Goal: Communication & Community: Share content

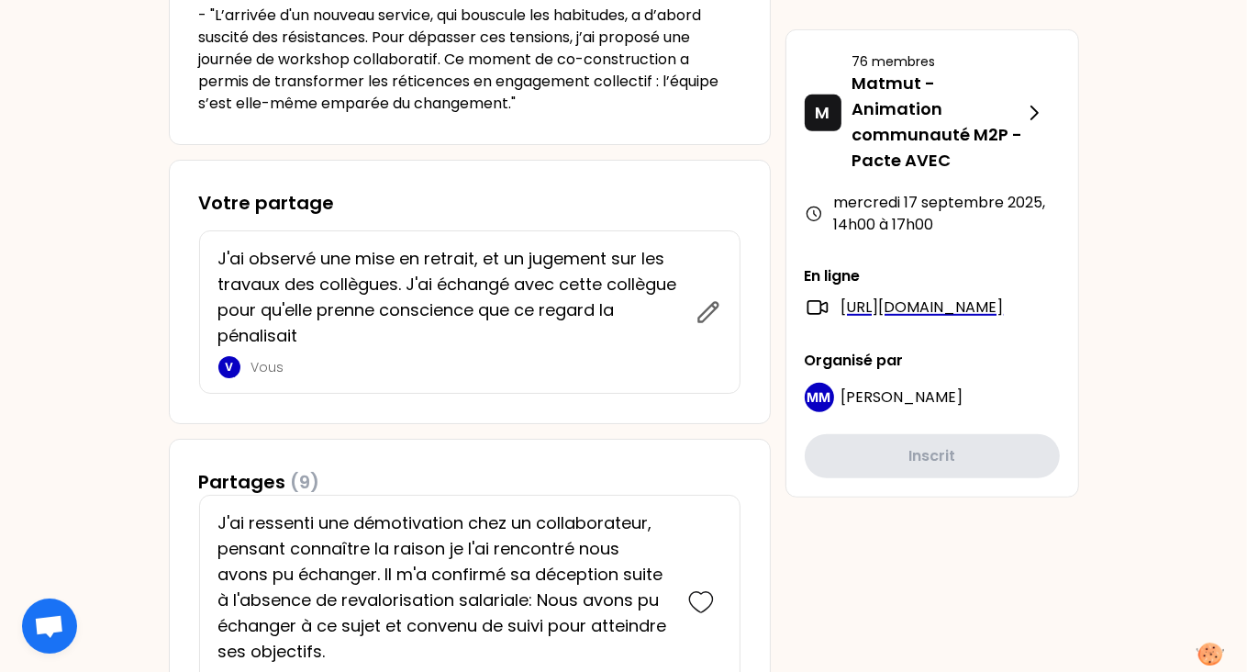
scroll to position [865, 0]
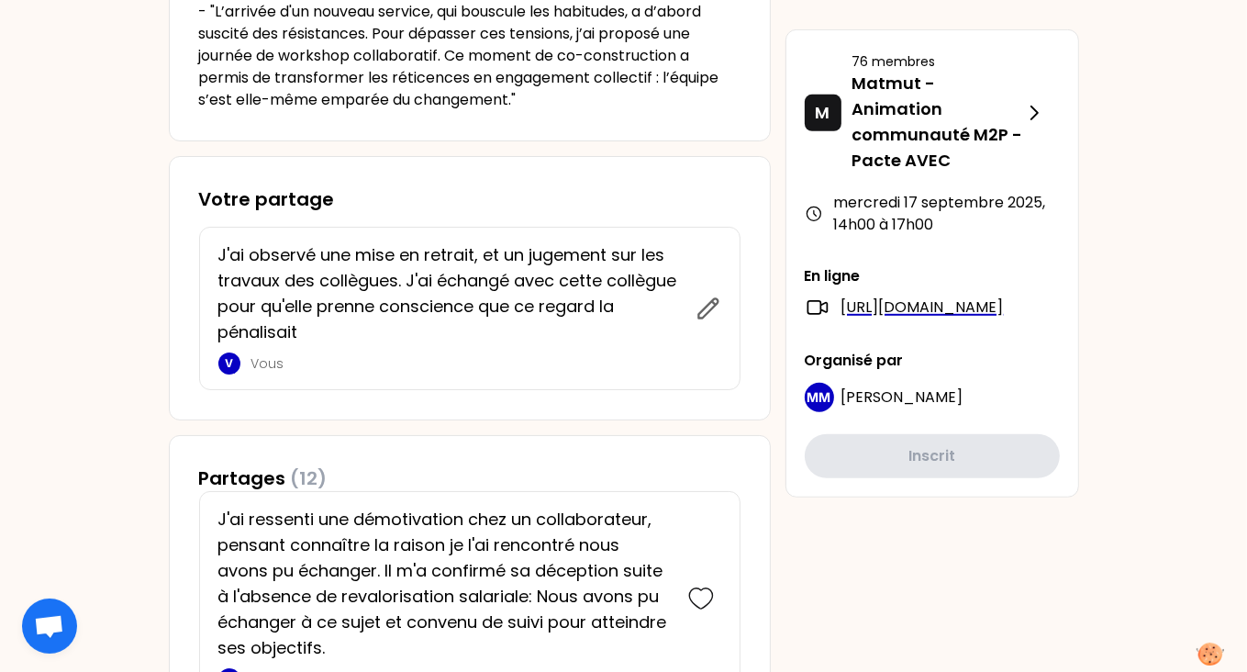
click at [686, 489] on div "Partages (12)" at bounding box center [469, 478] width 541 height 26
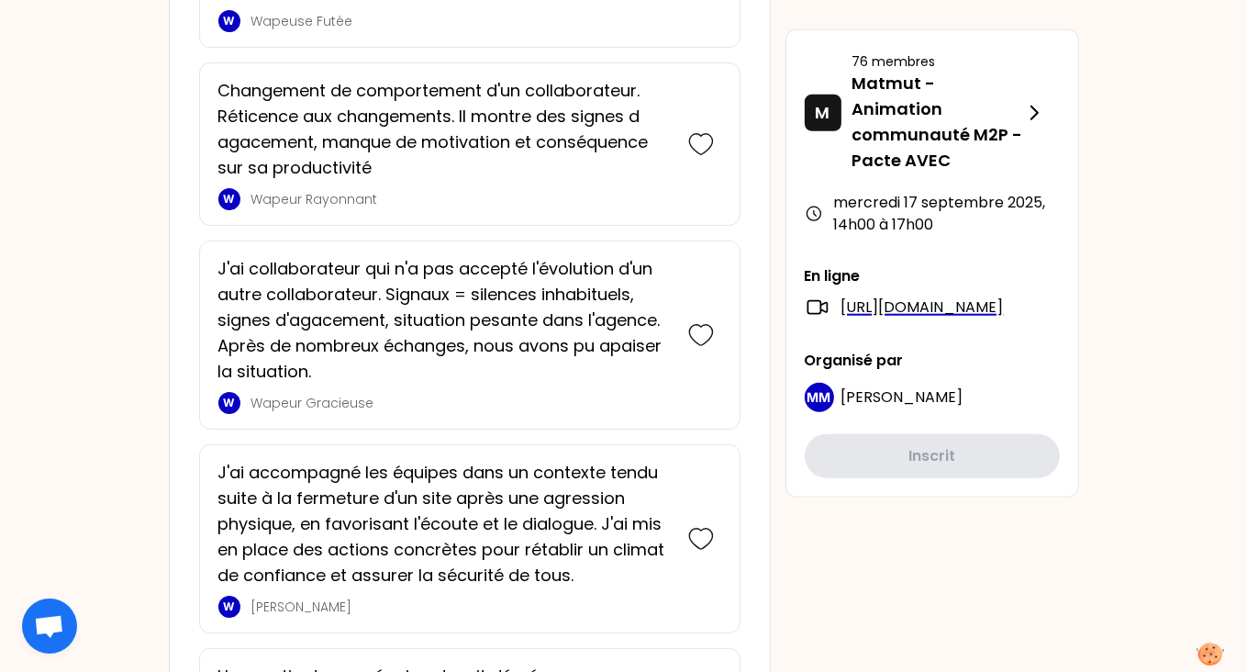
scroll to position [1634, 0]
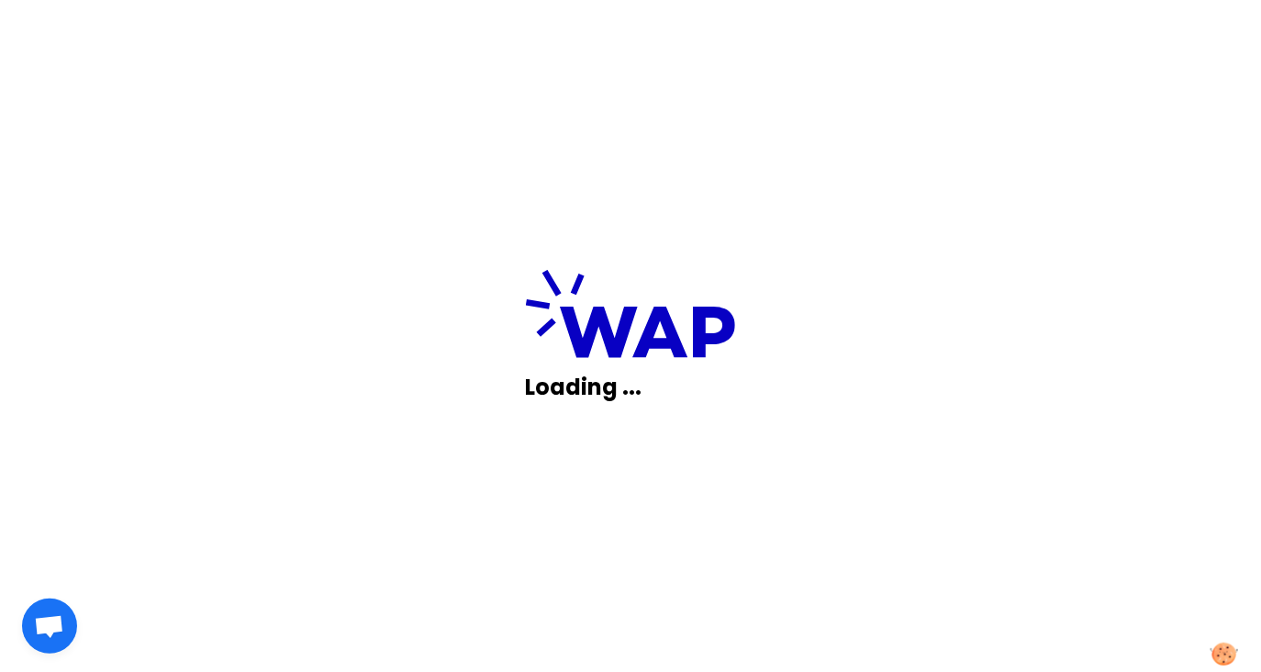
drag, startPoint x: 1251, startPoint y: 241, endPoint x: 1221, endPoint y: 409, distance: 170.6
click at [1221, 409] on html "Loading ..." at bounding box center [630, 336] width 1261 height 672
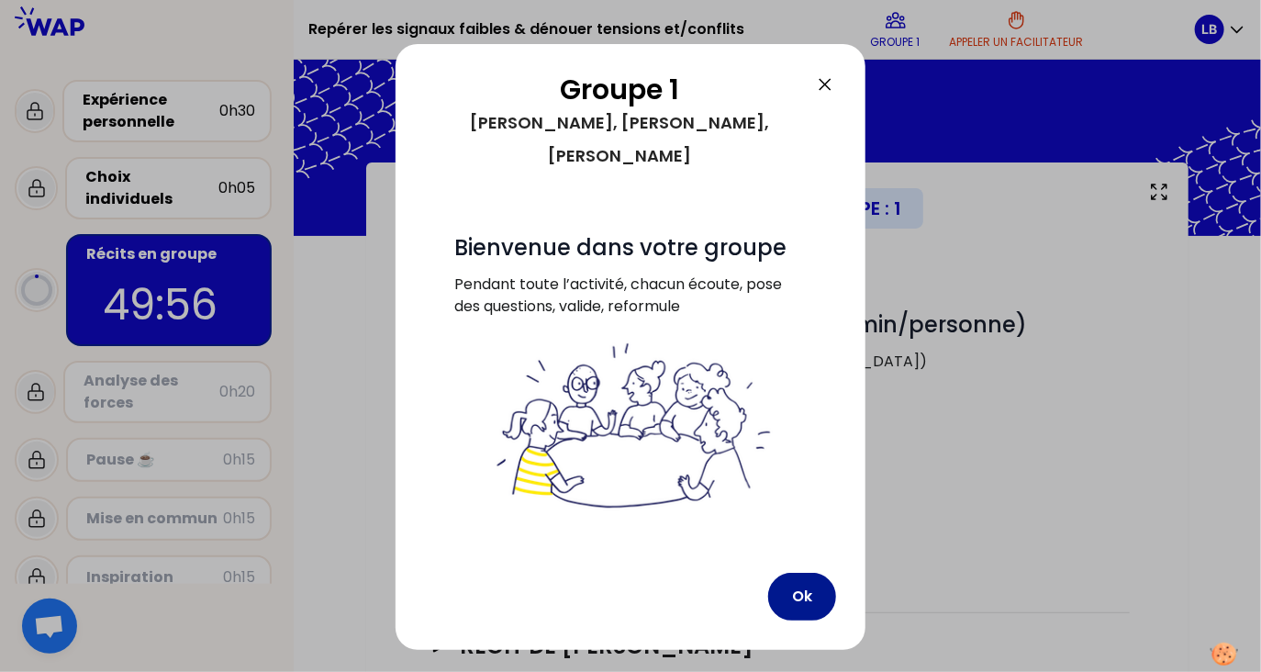
click at [803, 573] on button "Ok" at bounding box center [802, 597] width 68 height 48
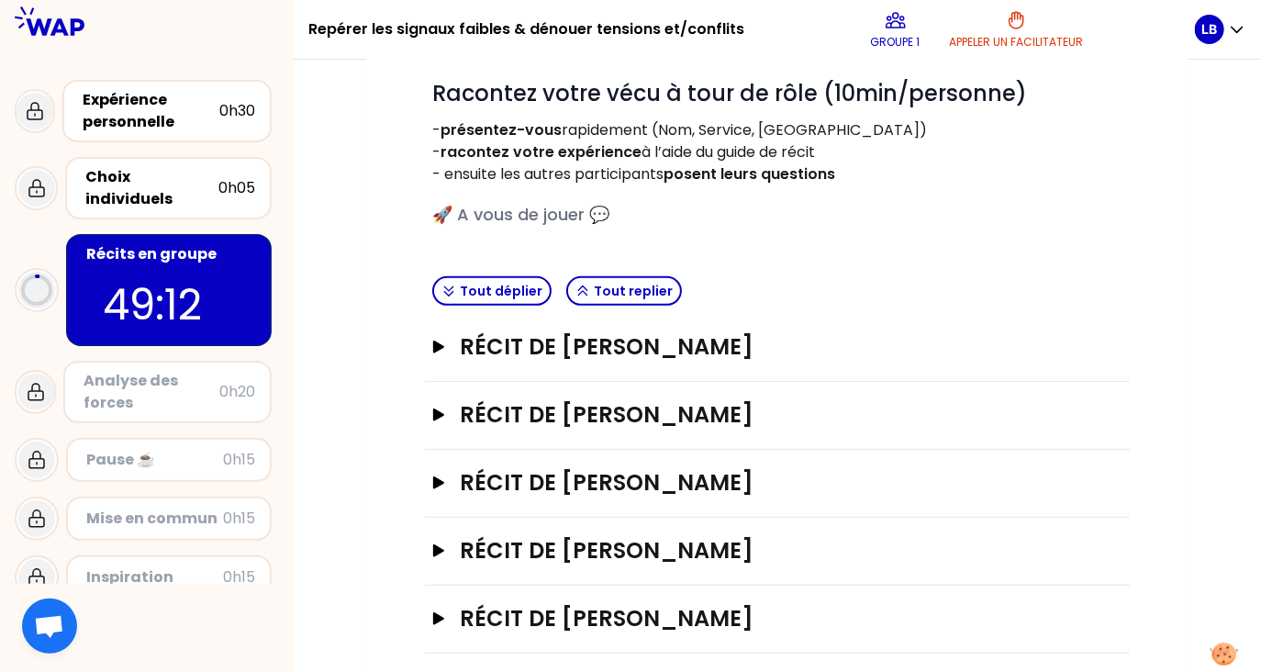
scroll to position [246, 0]
